Goal: Information Seeking & Learning: Find specific fact

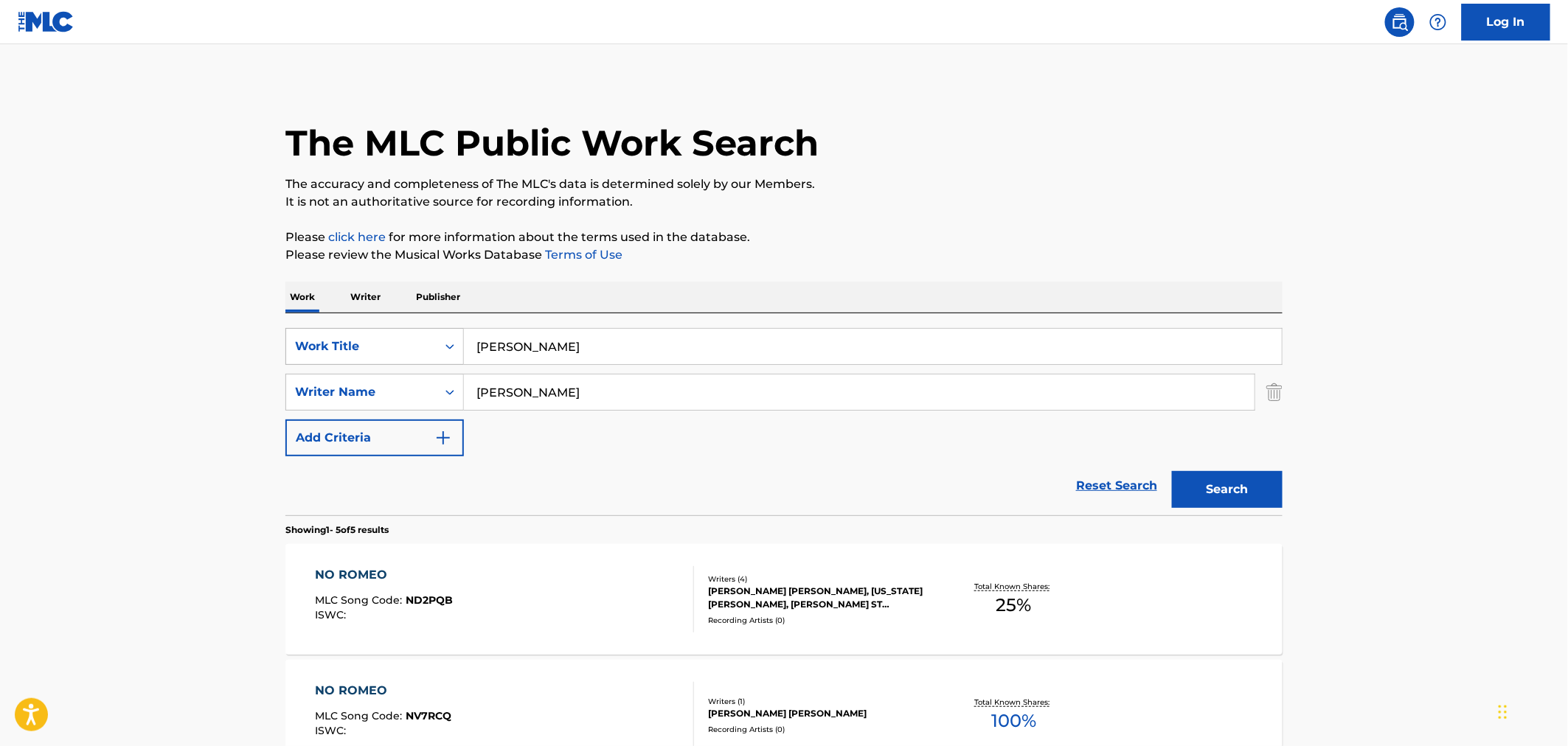
drag, startPoint x: 550, startPoint y: 337, endPoint x: 422, endPoint y: 339, distance: 128.0
click at [422, 339] on div "SearchWithCriteria9425dd17-5d59-467e-934b-2c3dcd885236 Work Title [PERSON_NAME]" at bounding box center [783, 346] width 997 height 37
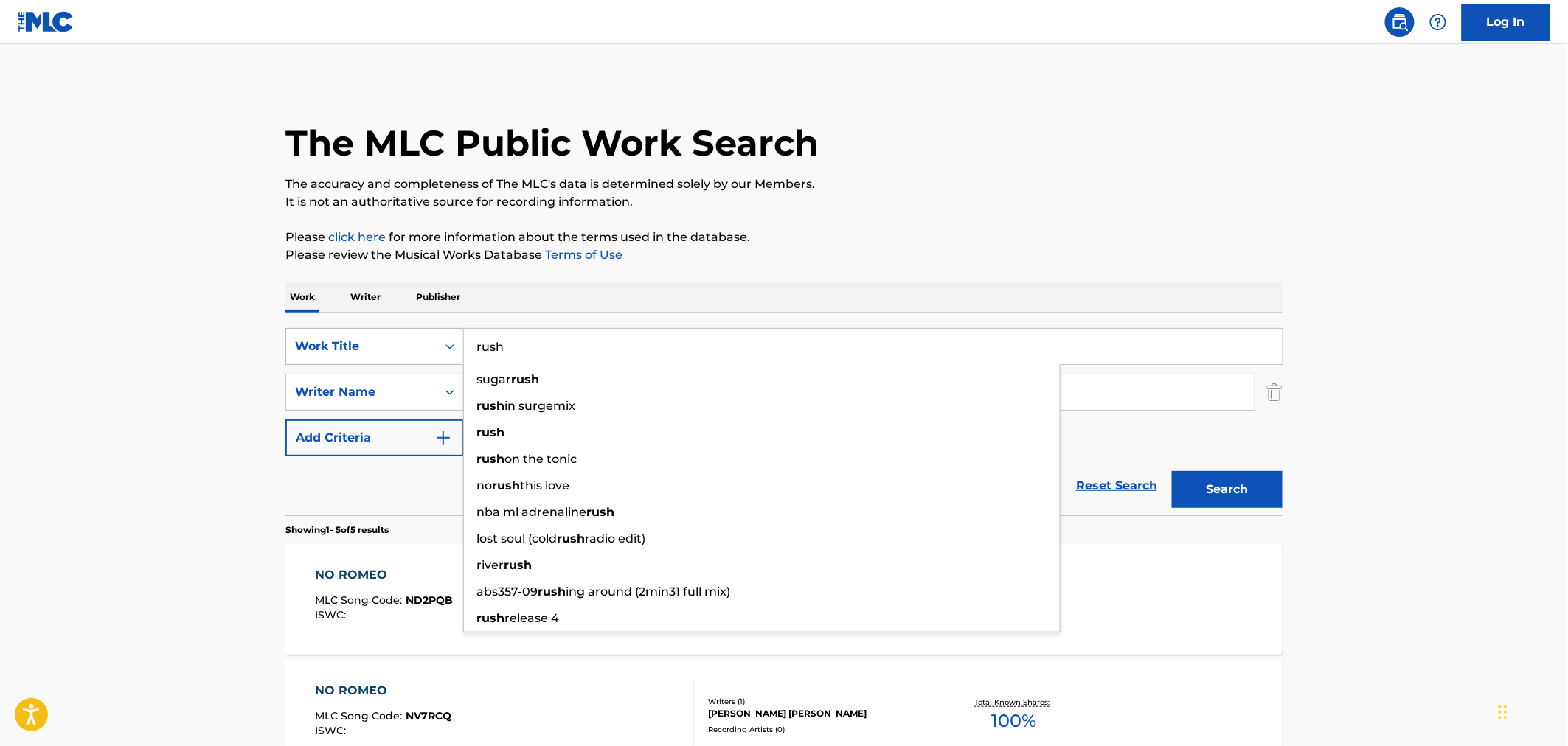
type input "rush"
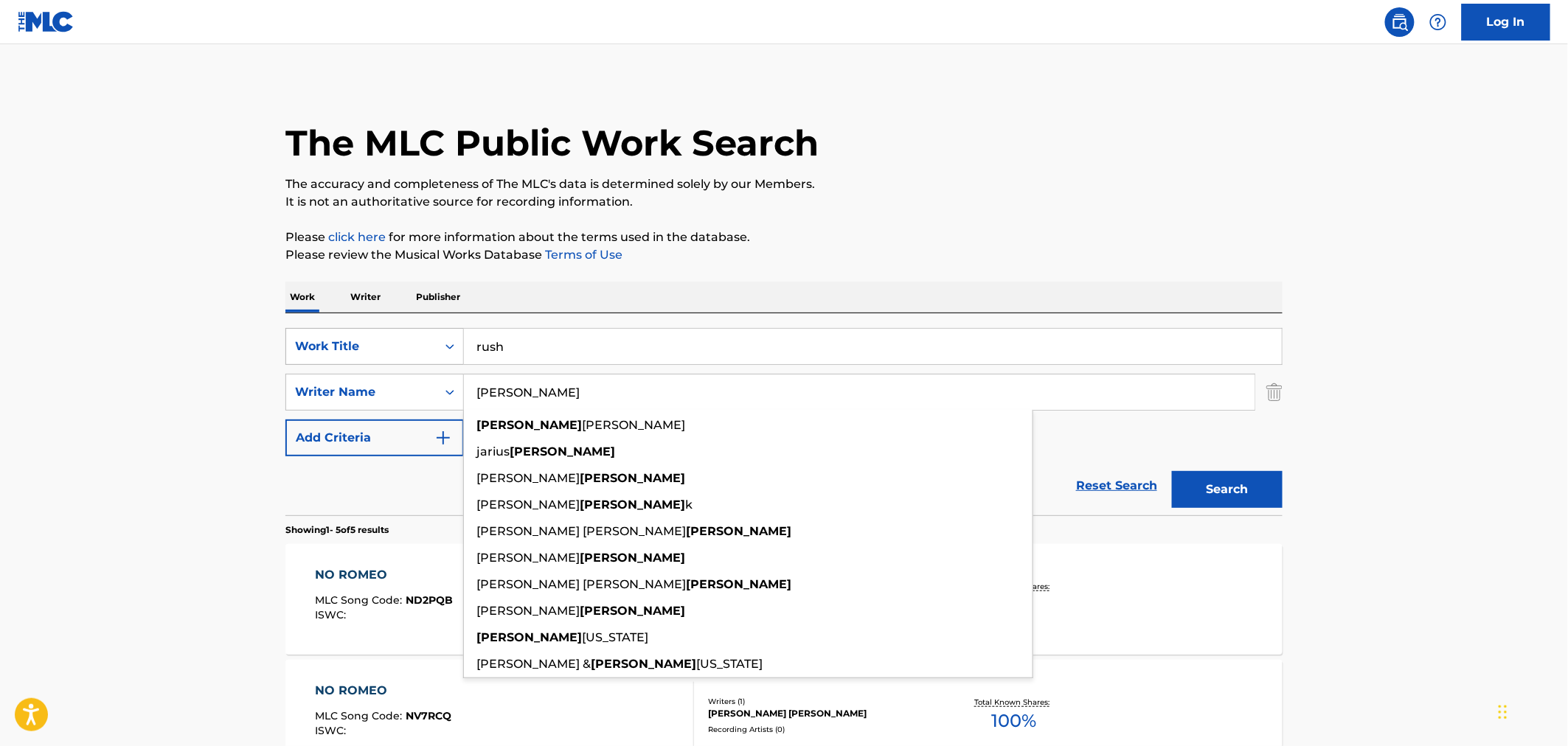
type input "[PERSON_NAME]"
click at [1172, 471] on button "Search" at bounding box center [1227, 489] width 111 height 37
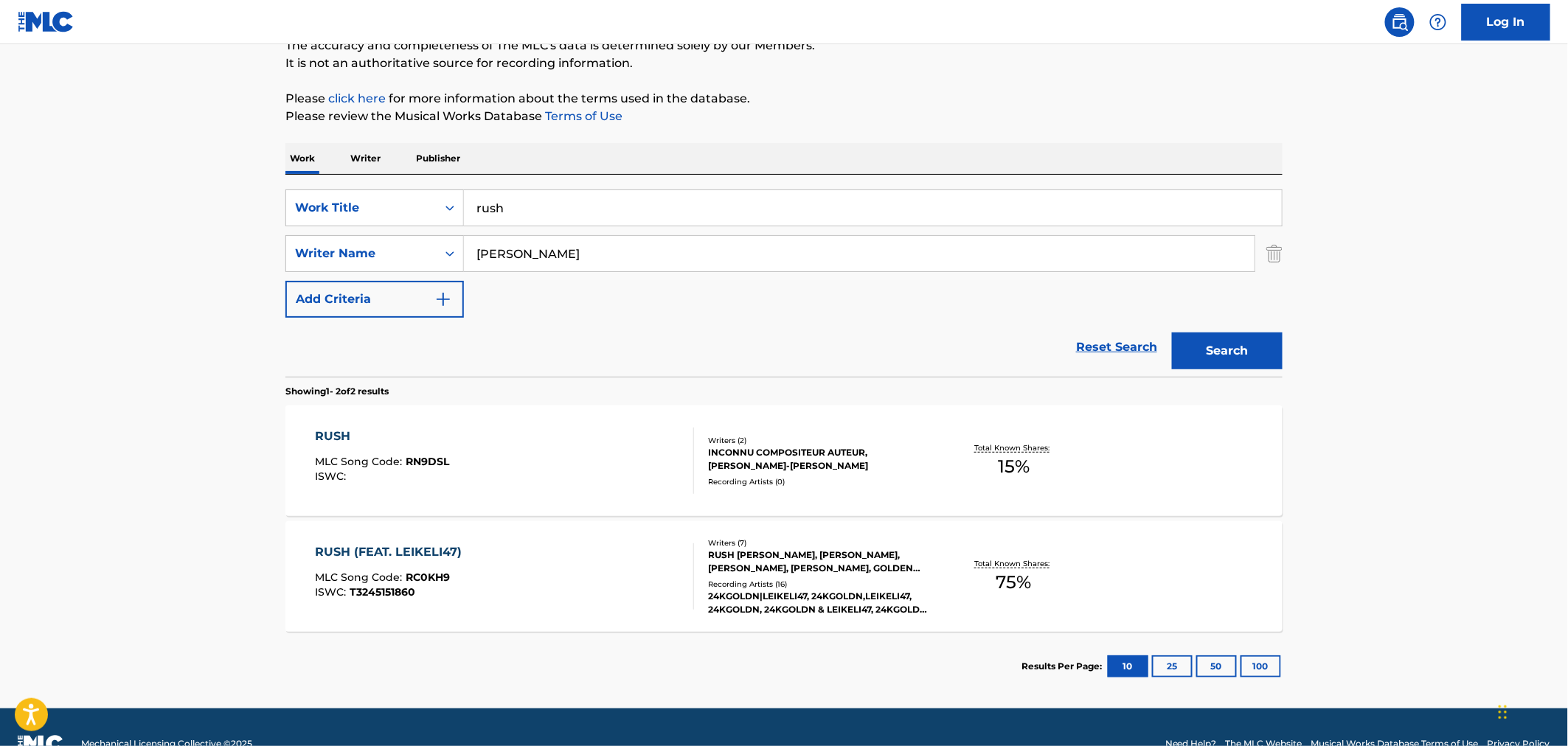
scroll to position [164, 0]
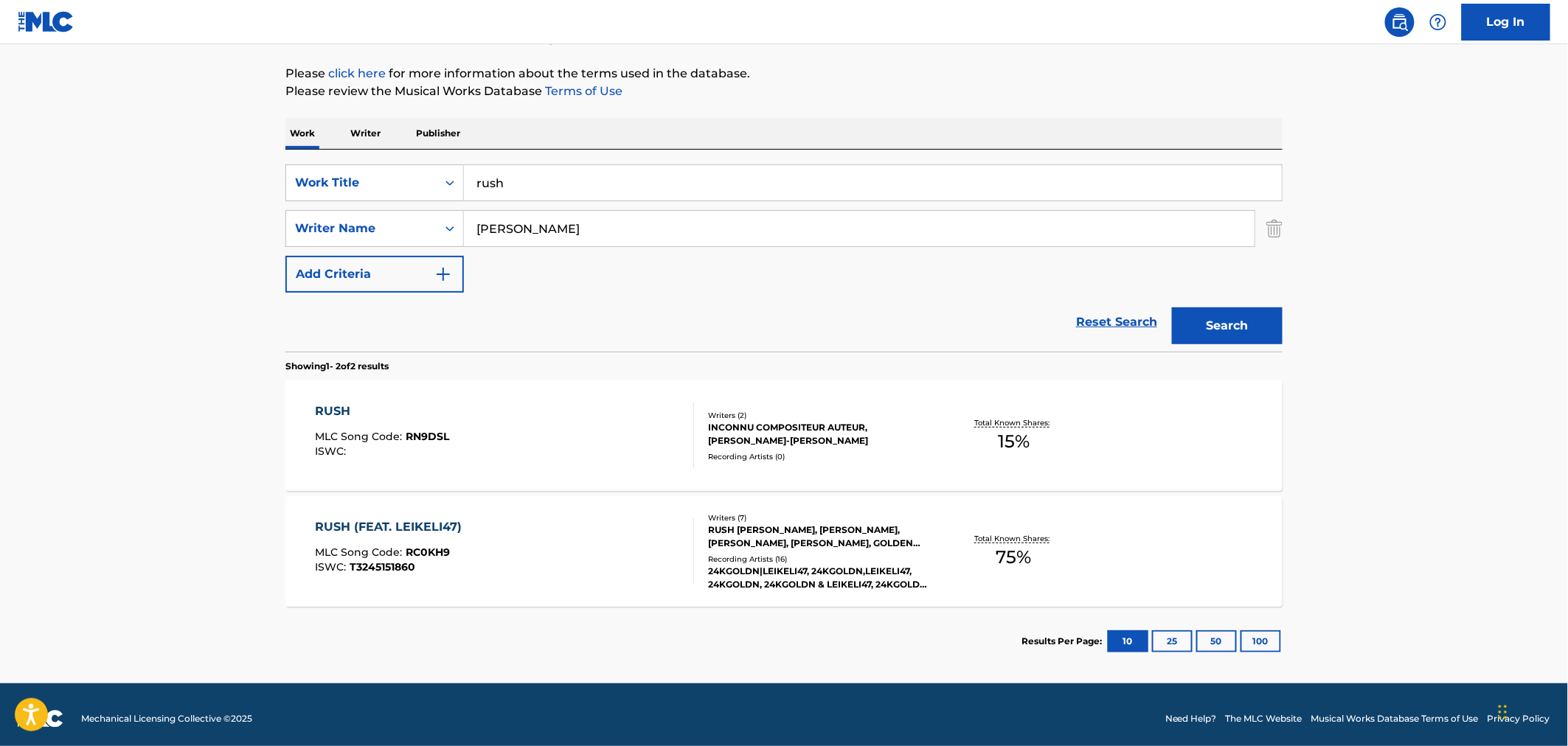
click at [628, 520] on div "RUSH (FEAT. LEIKELI47) MLC Song Code : RC0KH9 ISWC : T3245151860" at bounding box center [505, 552] width 379 height 67
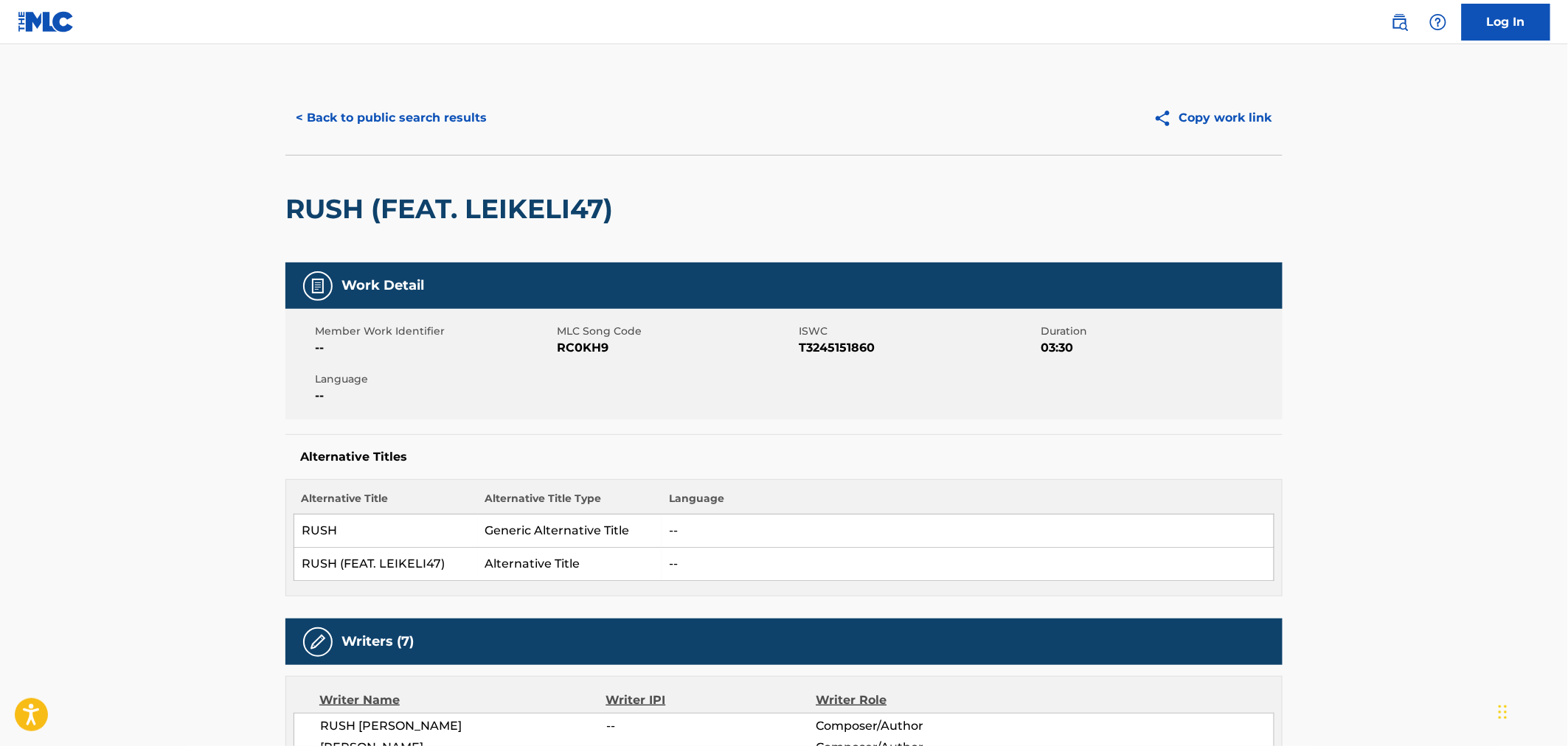
click at [330, 114] on button "< Back to public search results" at bounding box center [390, 118] width 211 height 37
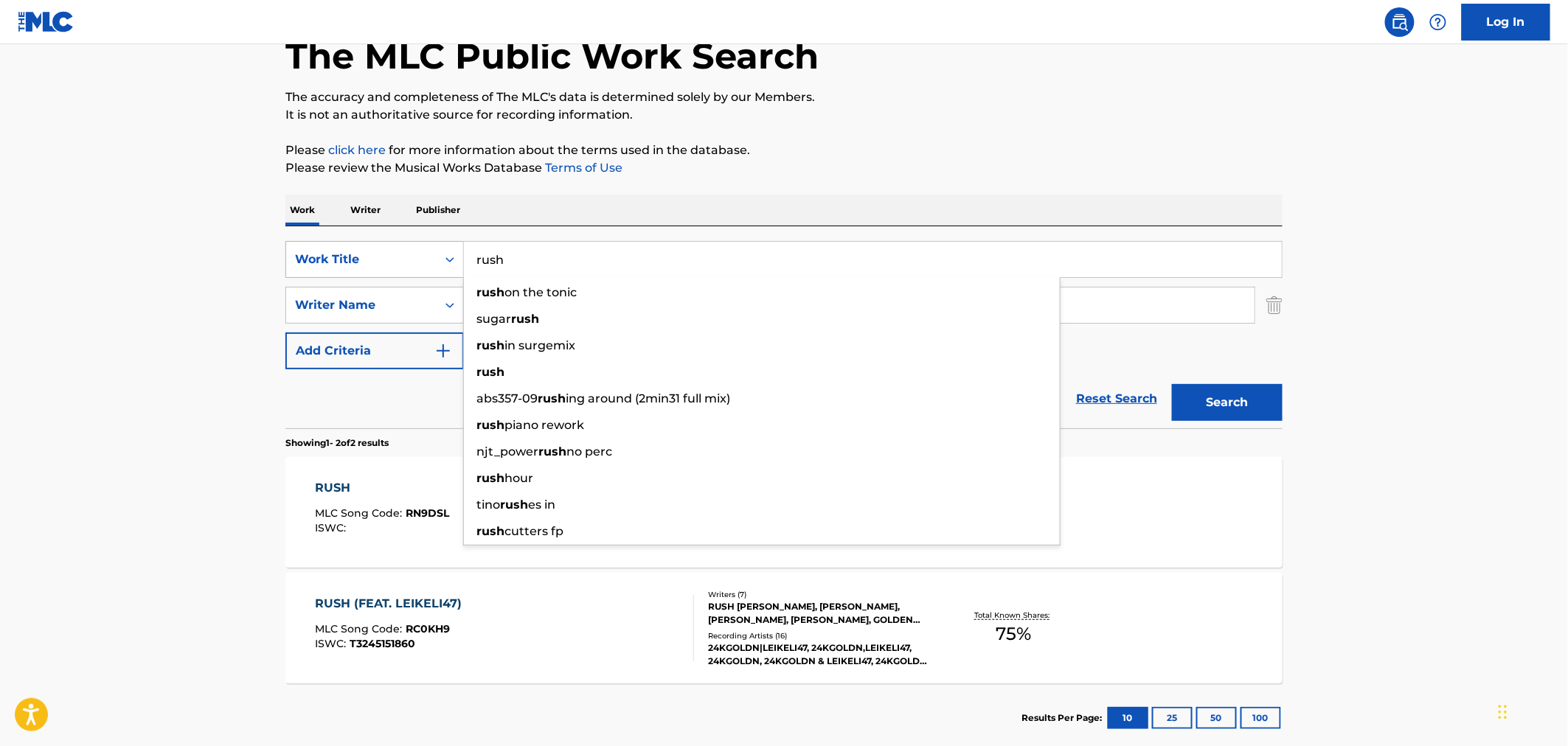
drag, startPoint x: 544, startPoint y: 258, endPoint x: 418, endPoint y: 259, distance: 126.0
click at [418, 259] on div "SearchWithCriteria9425dd17-5d59-467e-934b-2c3dcd885236 Work Title rush rush on …" at bounding box center [783, 260] width 997 height 37
type input "t"
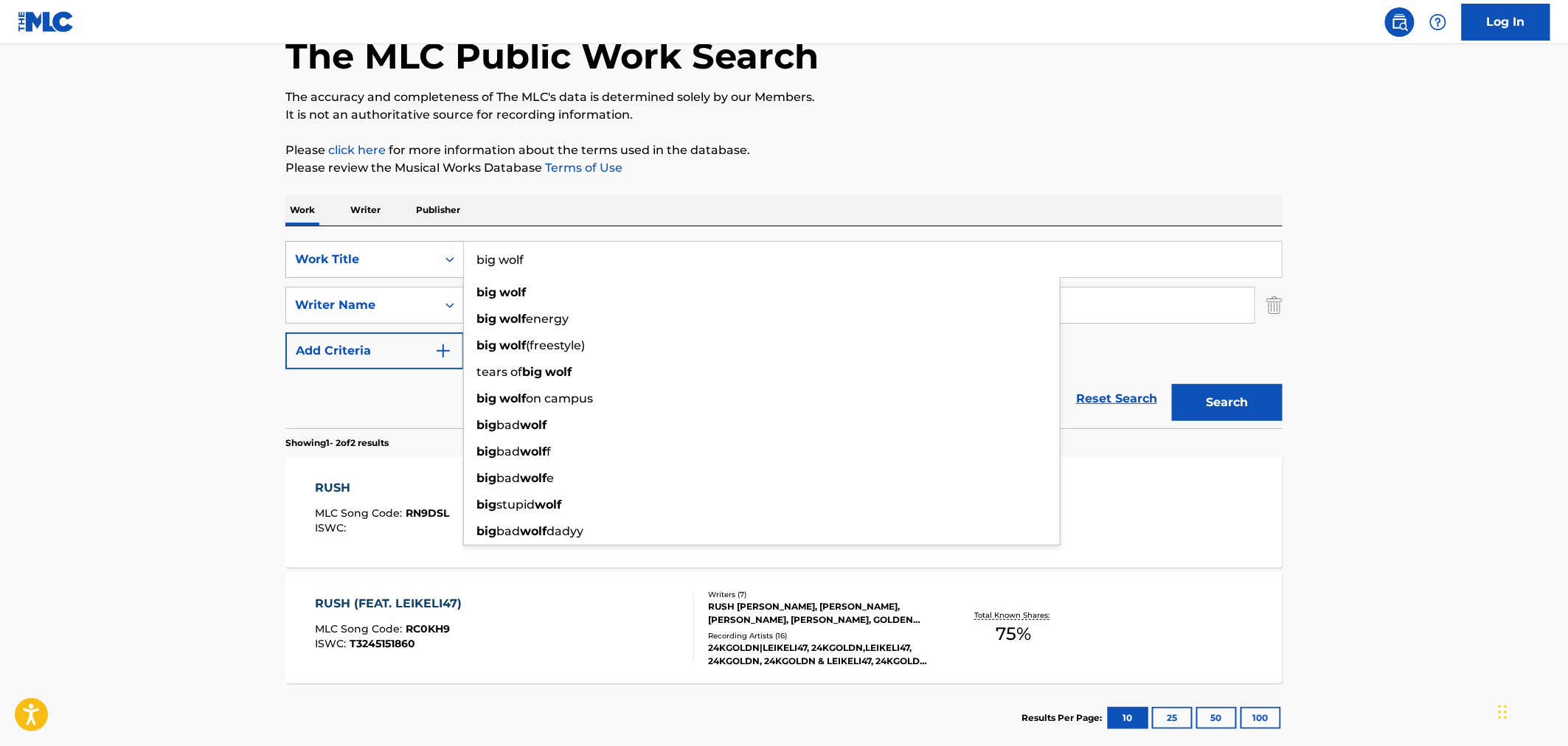
type input "big wolf"
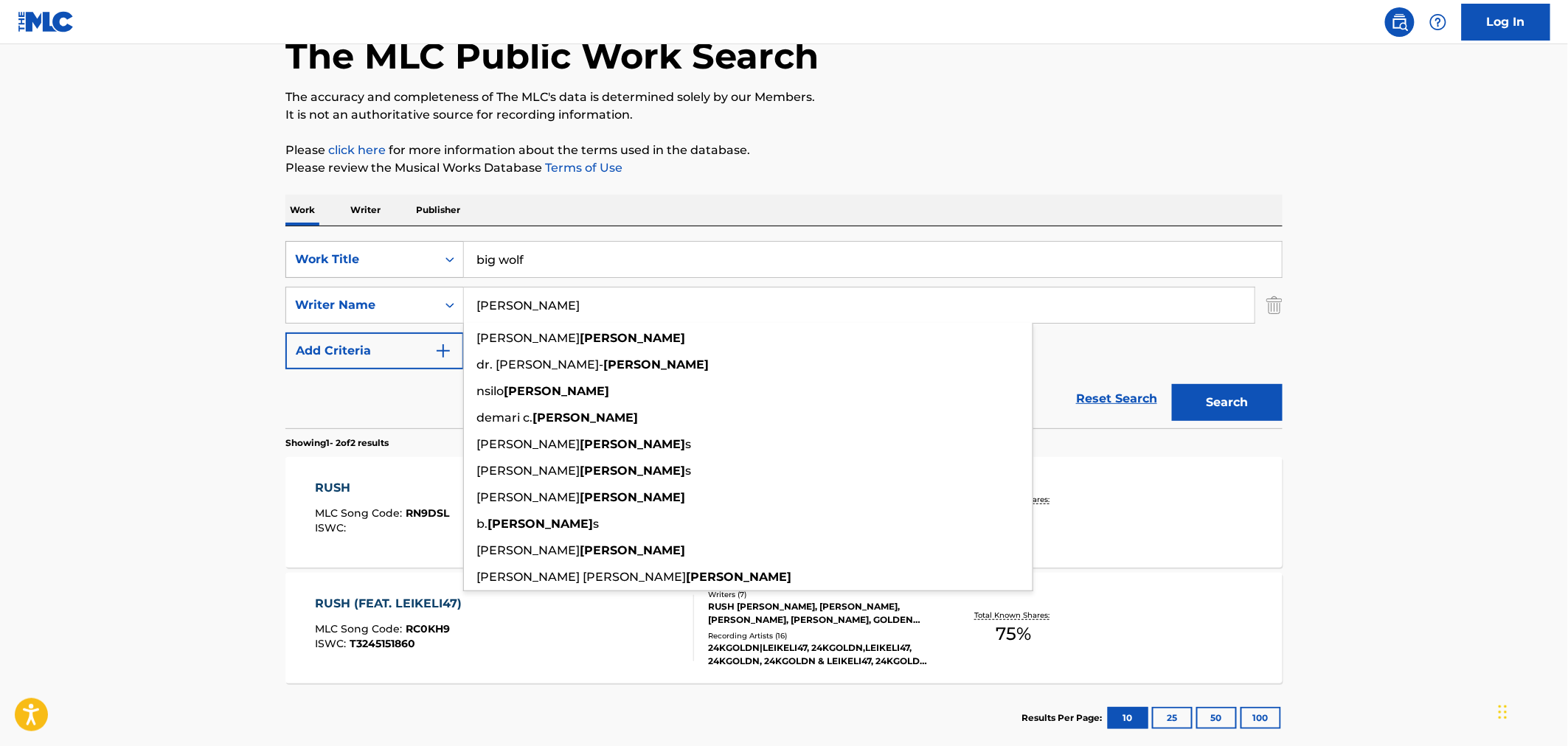
type input "[PERSON_NAME]"
click at [1172, 384] on button "Search" at bounding box center [1227, 402] width 111 height 37
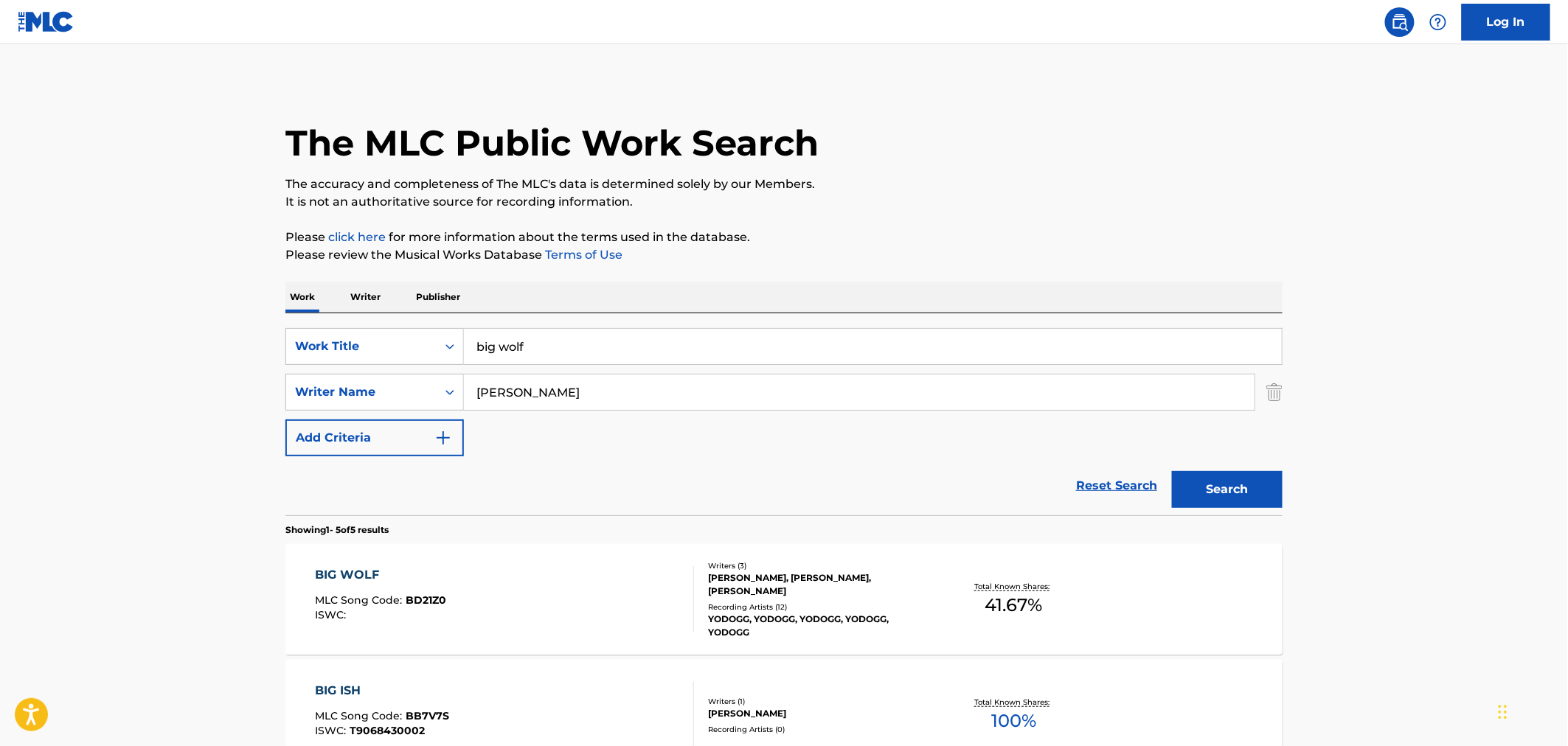
click at [628, 573] on div "BIG WOLF MLC Song Code : BD21Z0 ISWC :" at bounding box center [505, 599] width 379 height 67
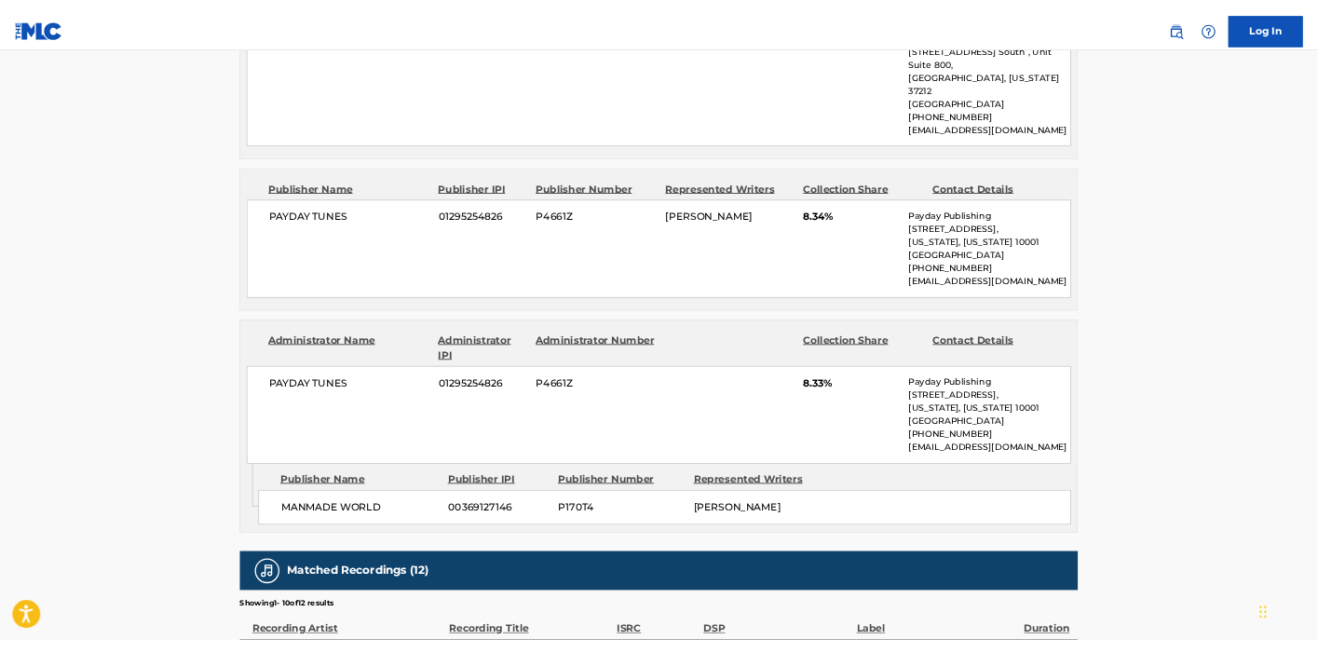
scroll to position [1035, 0]
